Goal: Task Accomplishment & Management: Use online tool/utility

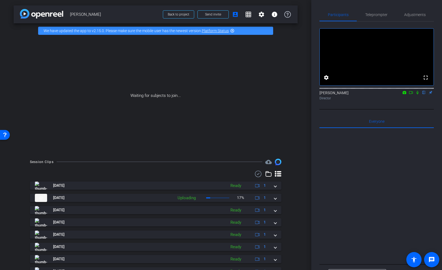
scroll to position [25, 0]
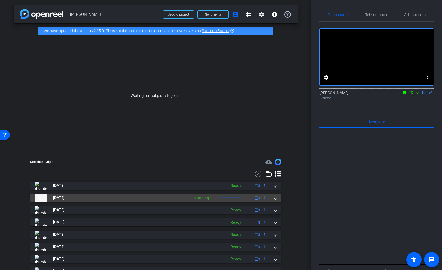
click at [275, 199] on span at bounding box center [275, 198] width 2 height 6
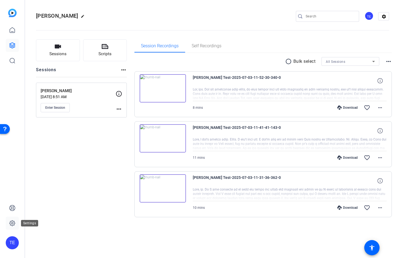
click at [16, 223] on link at bounding box center [12, 223] width 13 height 13
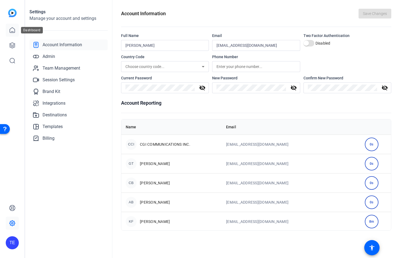
click at [12, 32] on icon at bounding box center [12, 30] width 5 height 5
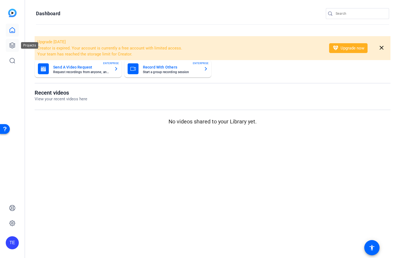
click at [14, 42] on icon at bounding box center [12, 45] width 7 height 7
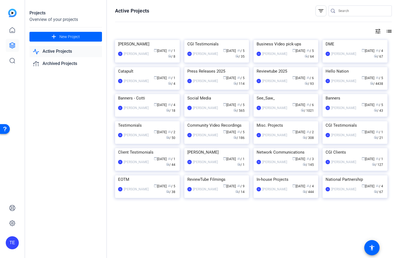
click at [11, 243] on div "TE" at bounding box center [12, 243] width 13 height 13
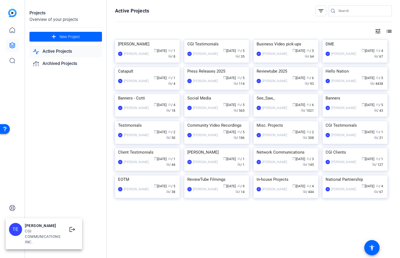
click at [8, 178] on div at bounding box center [200, 129] width 400 height 258
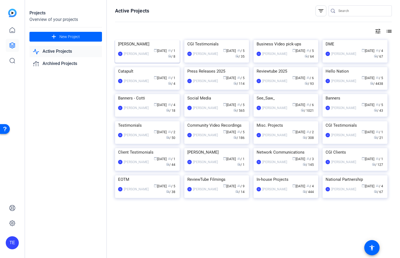
click at [147, 40] on img at bounding box center [147, 40] width 65 height 0
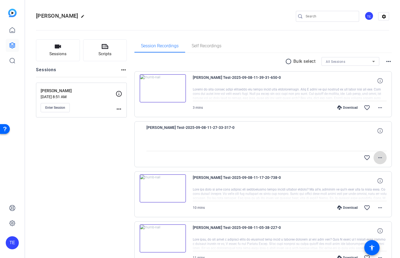
click at [382, 160] on mat-icon "more_horiz" at bounding box center [379, 158] width 7 height 7
drag, startPoint x: 53, startPoint y: 111, endPoint x: 54, endPoint y: 106, distance: 4.3
click at [53, 110] on div at bounding box center [200, 129] width 400 height 258
click at [54, 106] on span "Enter Session" at bounding box center [55, 108] width 20 height 4
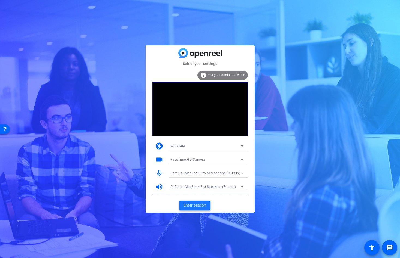
click at [191, 205] on span "Enter session" at bounding box center [194, 206] width 23 height 6
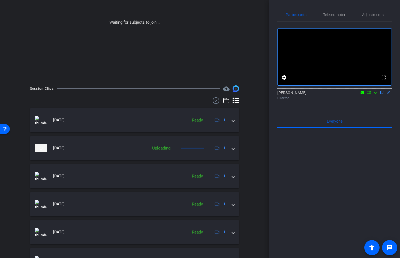
scroll to position [79, 0]
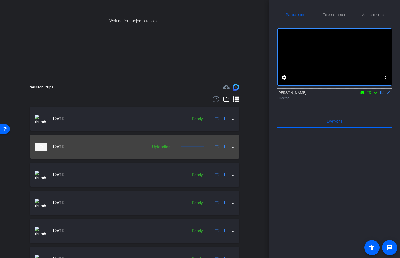
click at [235, 147] on mat-expansion-panel-header "Sep 8, 2025 Uploading 1" at bounding box center [134, 147] width 209 height 24
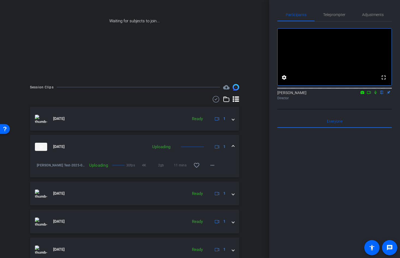
drag, startPoint x: 233, startPoint y: 147, endPoint x: 226, endPoint y: 158, distance: 13.1
click at [232, 147] on span at bounding box center [233, 147] width 2 height 6
